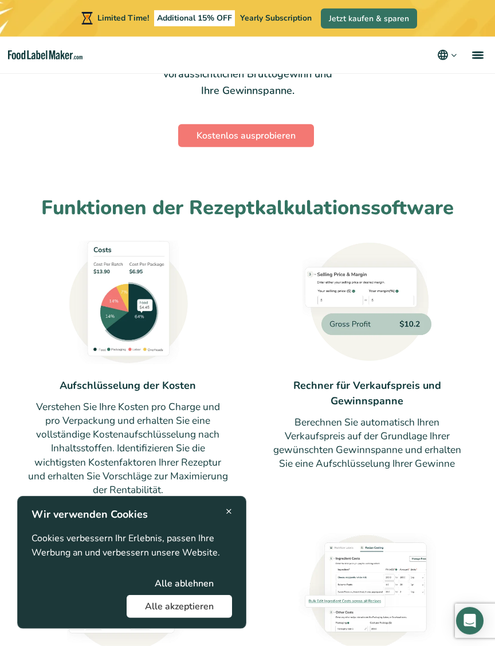
scroll to position [752, 0]
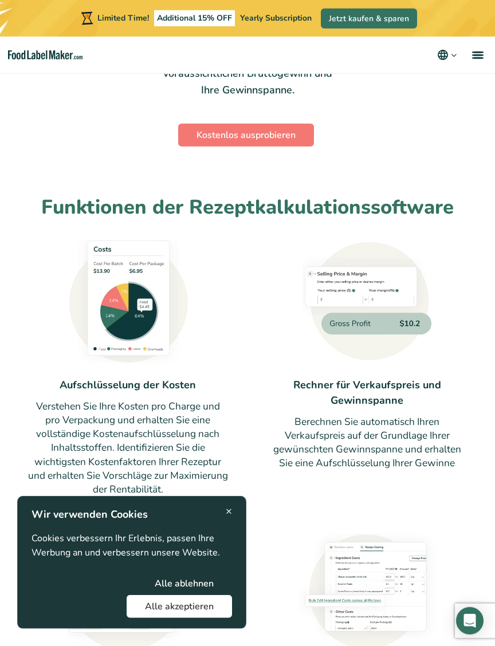
click at [157, 603] on button "Alle akzeptieren" at bounding box center [179, 606] width 105 height 23
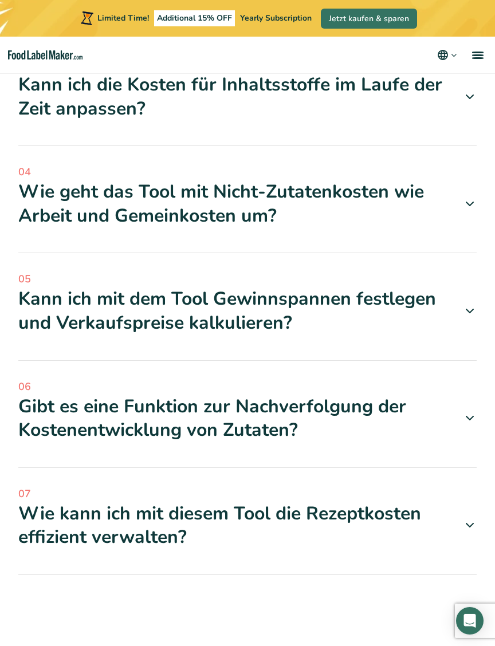
scroll to position [2869, 0]
click at [469, 104] on icon at bounding box center [470, 97] width 14 height 14
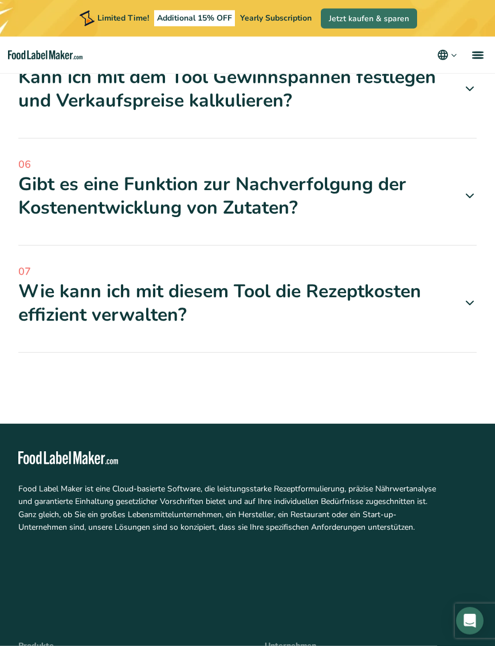
scroll to position [3063, 0]
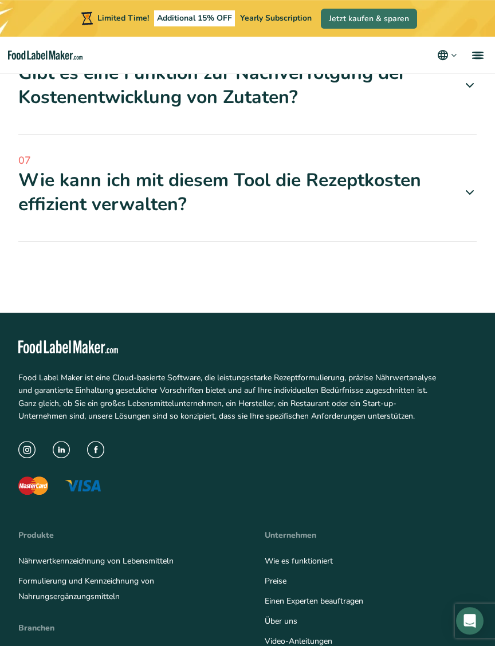
scroll to position [3241, 0]
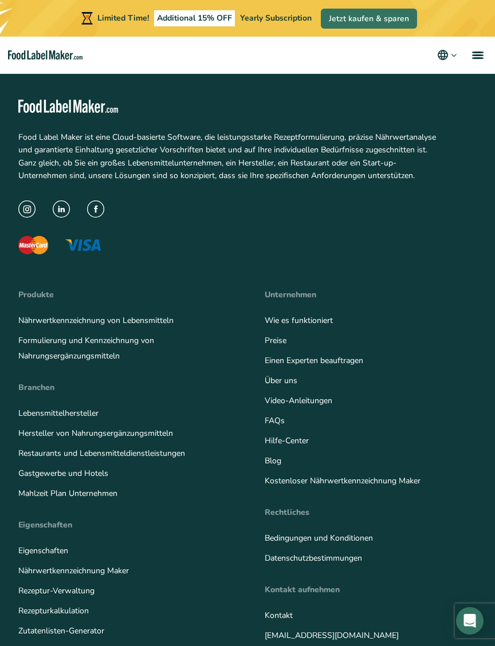
scroll to position [3542, 0]
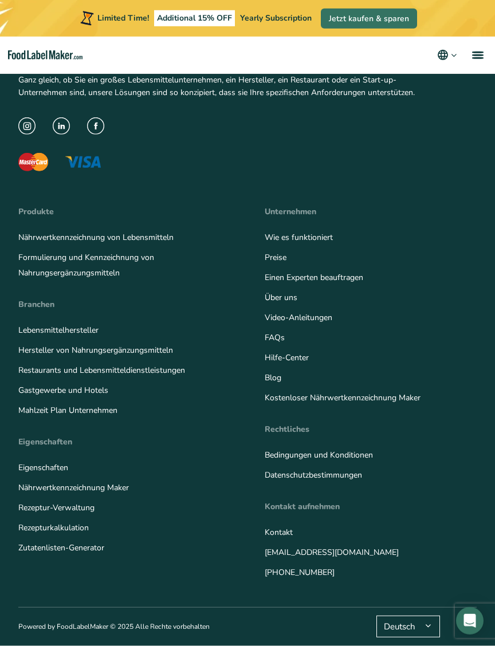
scroll to position [3982, 0]
click at [273, 259] on link "Preise" at bounding box center [276, 257] width 22 height 11
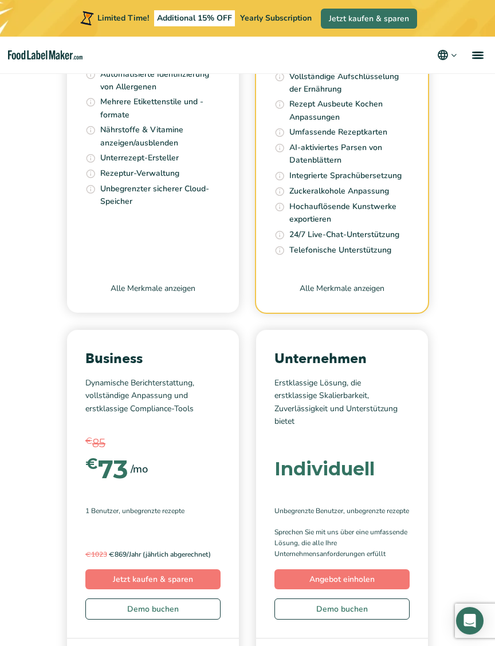
scroll to position [3919, 0]
